Goal: Task Accomplishment & Management: Manage account settings

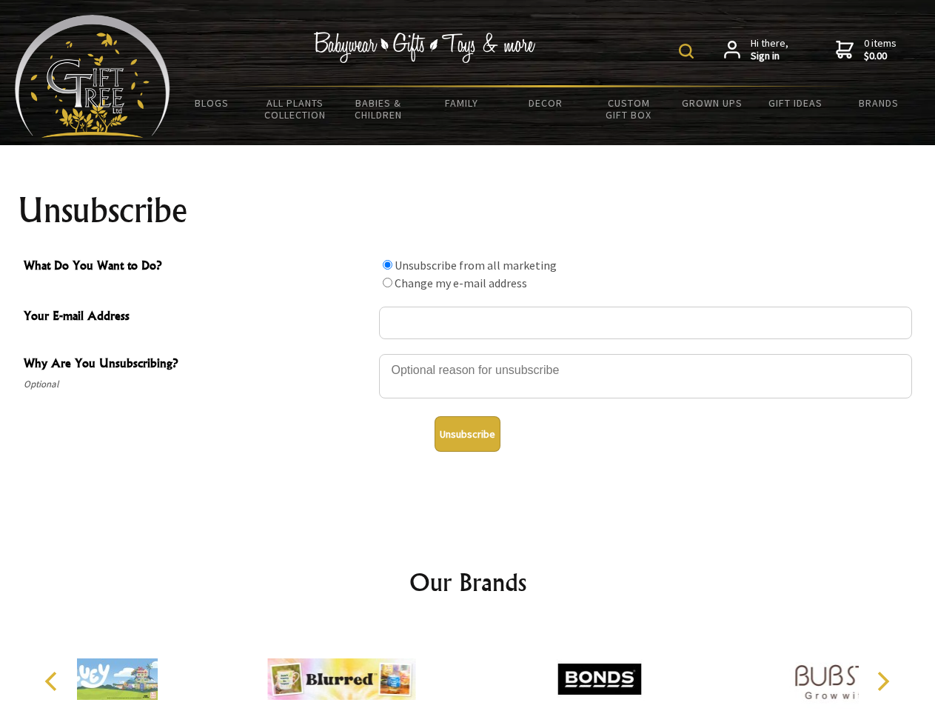
click at [688, 51] on img at bounding box center [686, 51] width 15 height 15
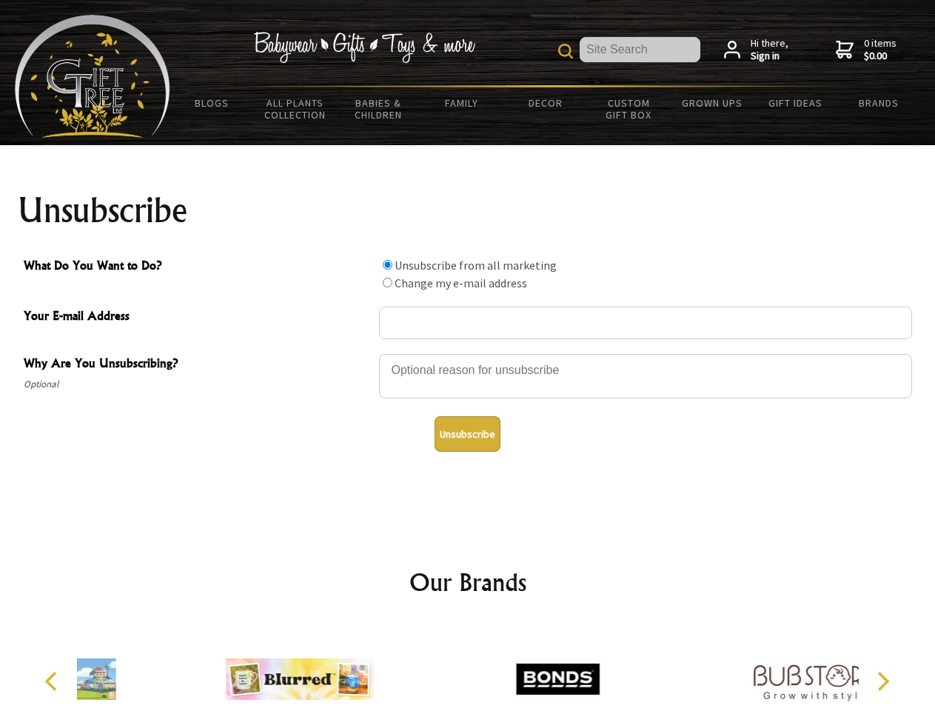
click at [468, 353] on div at bounding box center [645, 378] width 533 height 52
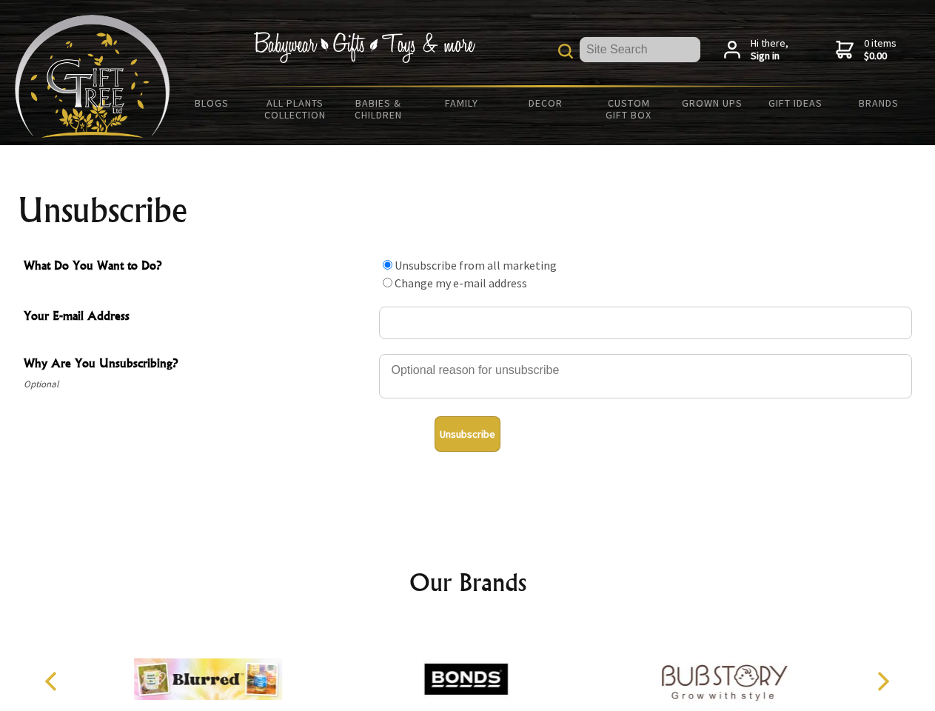
click at [387, 264] on input "What Do You Want to Do?" at bounding box center [388, 265] width 10 height 10
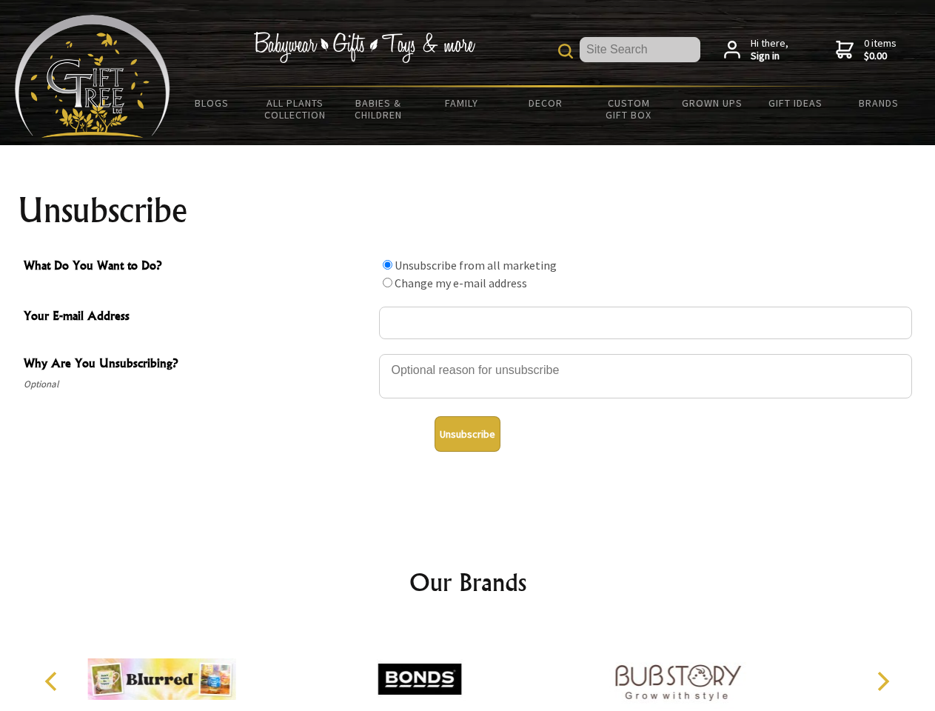
click at [387, 282] on input "What Do You Want to Do?" at bounding box center [388, 283] width 10 height 10
radio input "true"
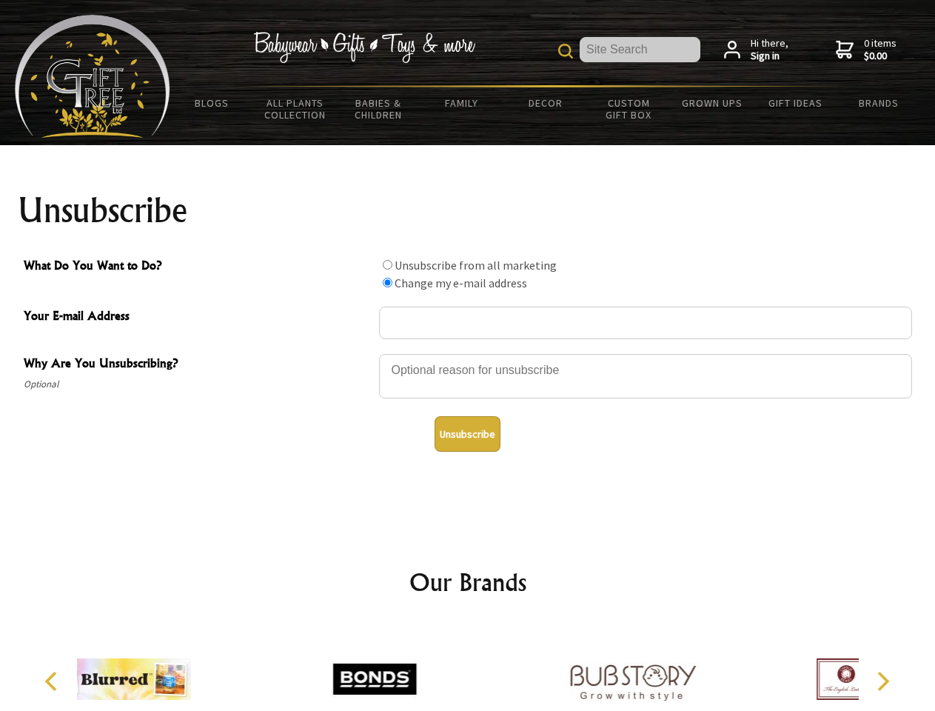
click at [467, 434] on button "Unsubscribe" at bounding box center [468, 434] width 66 height 36
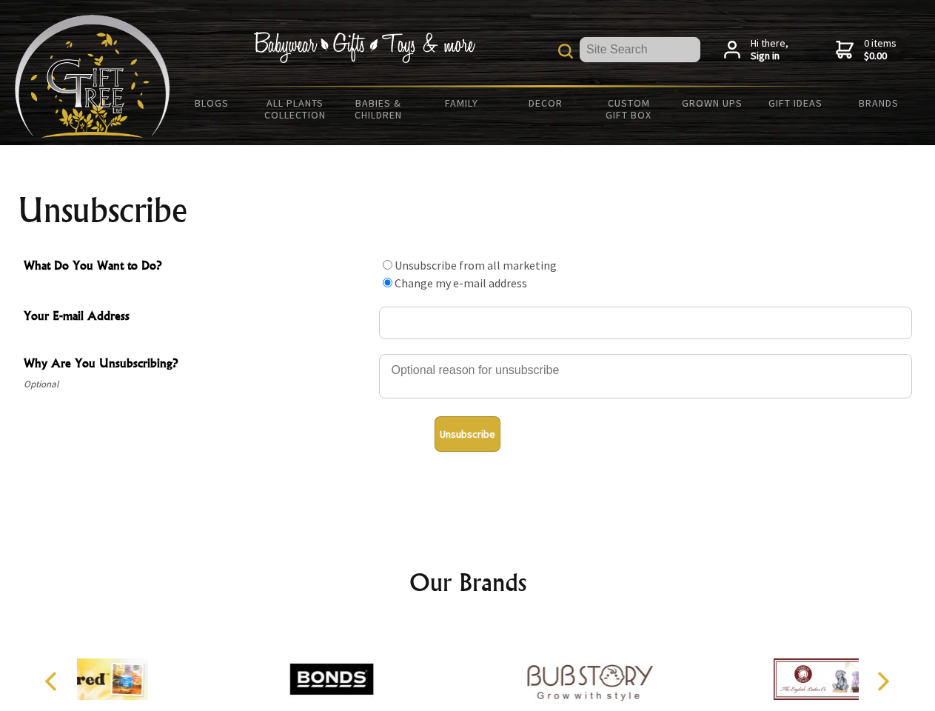
click at [468, 667] on div at bounding box center [589, 680] width 258 height 115
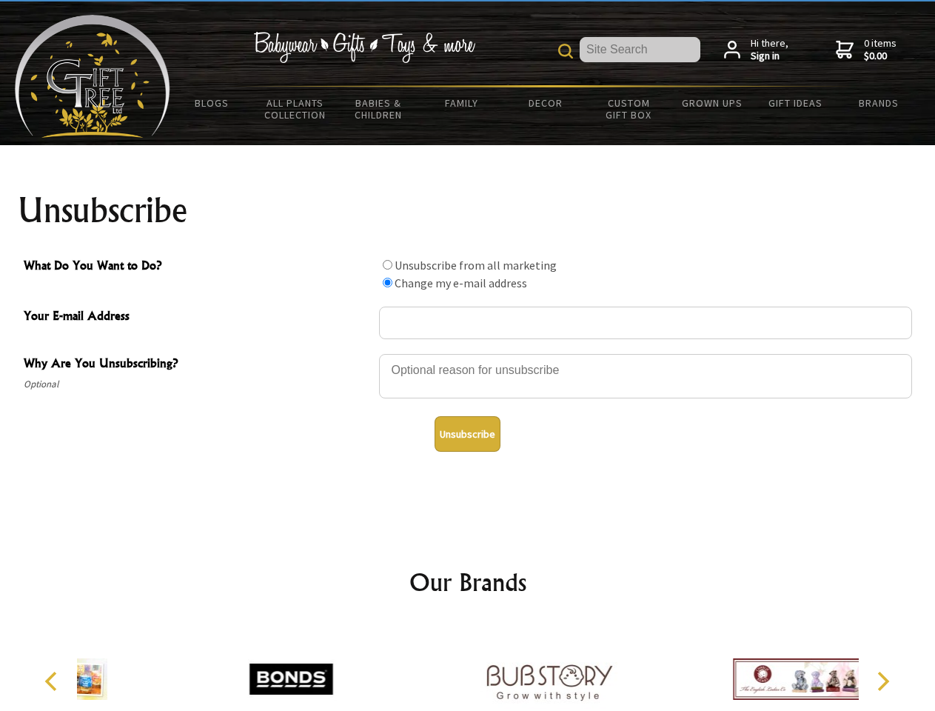
click at [53, 681] on icon "Previous" at bounding box center [52, 680] width 19 height 19
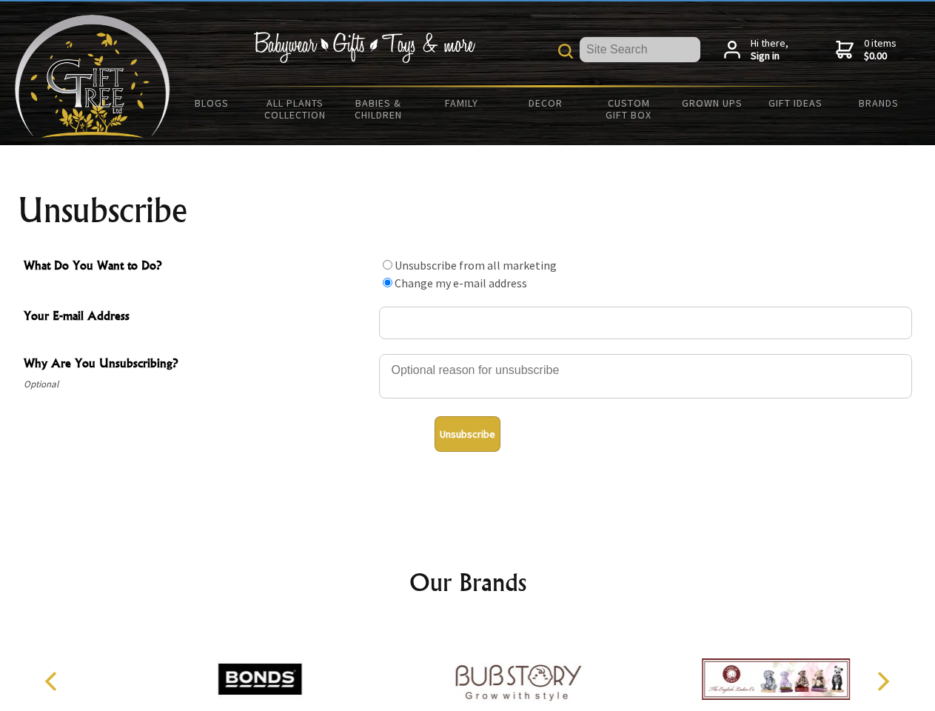
click at [882, 681] on icon "Next" at bounding box center [881, 680] width 19 height 19
